Goal: Find specific page/section: Find specific page/section

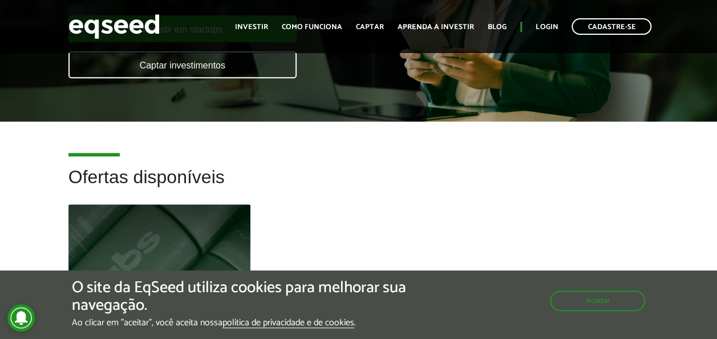
scroll to position [215, 0]
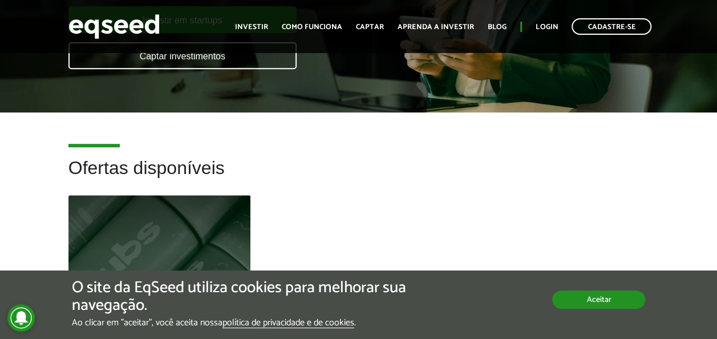
click at [583, 308] on button "Aceitar" at bounding box center [598, 299] width 93 height 18
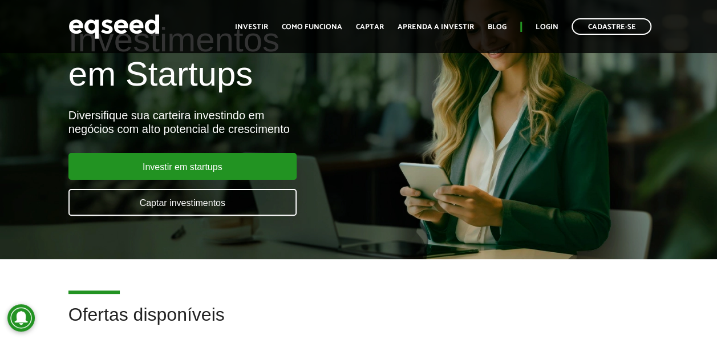
scroll to position [0, 0]
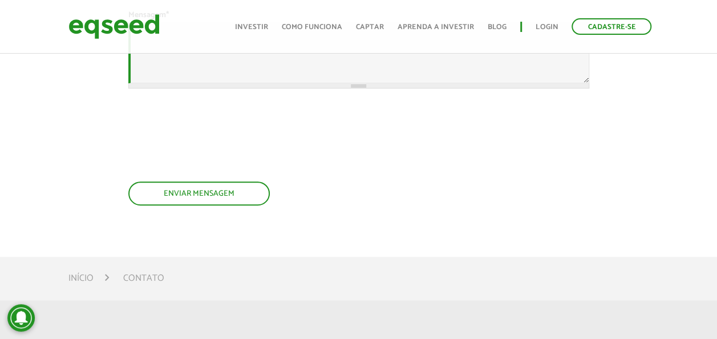
scroll to position [520, 0]
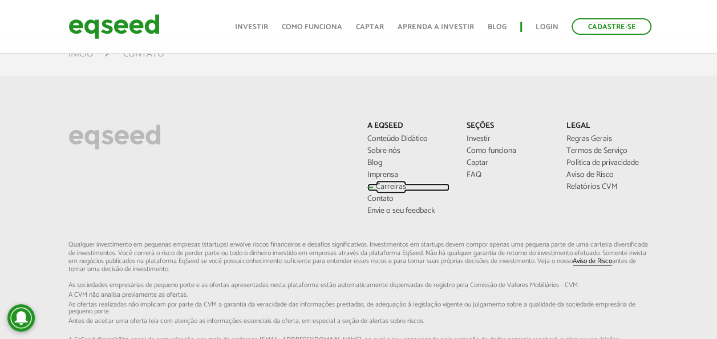
click at [391, 191] on link "Carreiras" at bounding box center [408, 187] width 83 height 8
